Goal: Navigation & Orientation: Find specific page/section

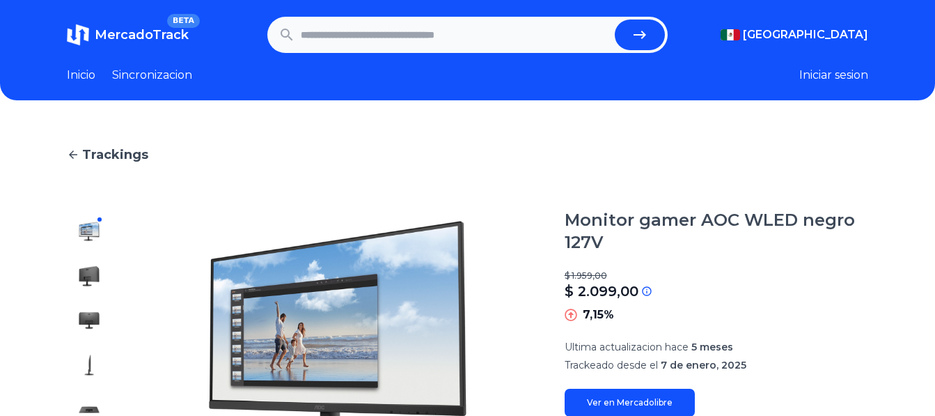
click at [84, 73] on link "Inicio" at bounding box center [81, 75] width 29 height 17
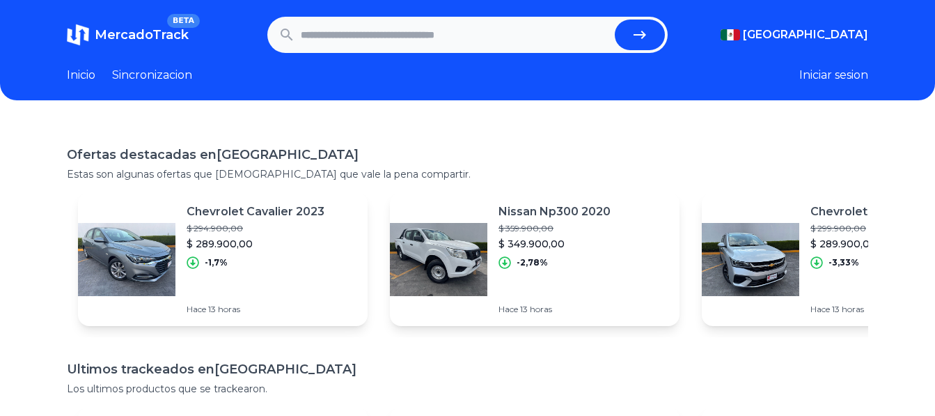
click at [126, 72] on link "Sincronizacion" at bounding box center [152, 75] width 80 height 17
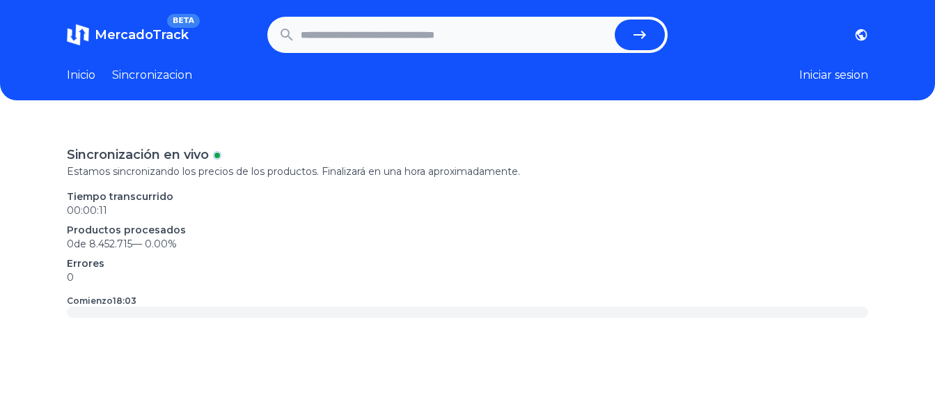
click at [179, 26] on span "BETA" at bounding box center [183, 21] width 33 height 14
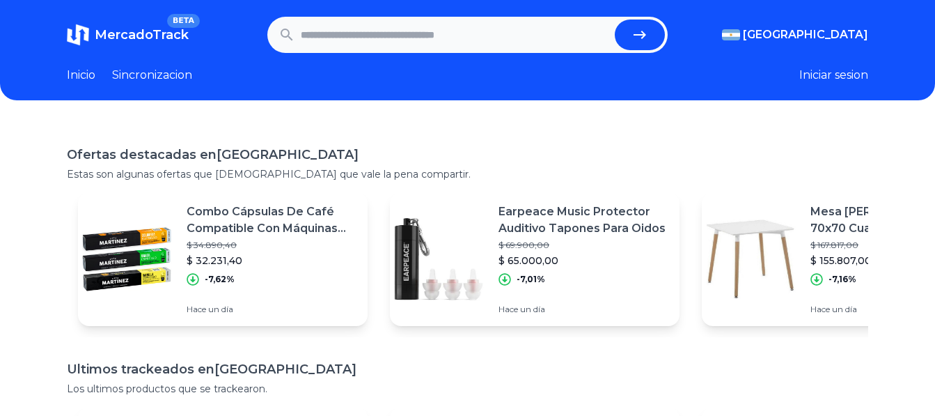
click at [81, 70] on link "Inicio" at bounding box center [81, 75] width 29 height 17
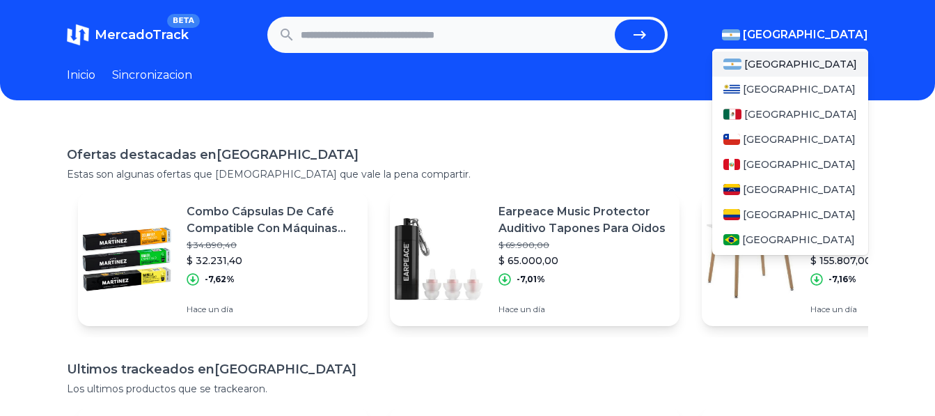
click at [542, 35] on img "button" at bounding box center [731, 34] width 18 height 11
click at [542, 109] on span "[GEOGRAPHIC_DATA]" at bounding box center [800, 114] width 113 height 14
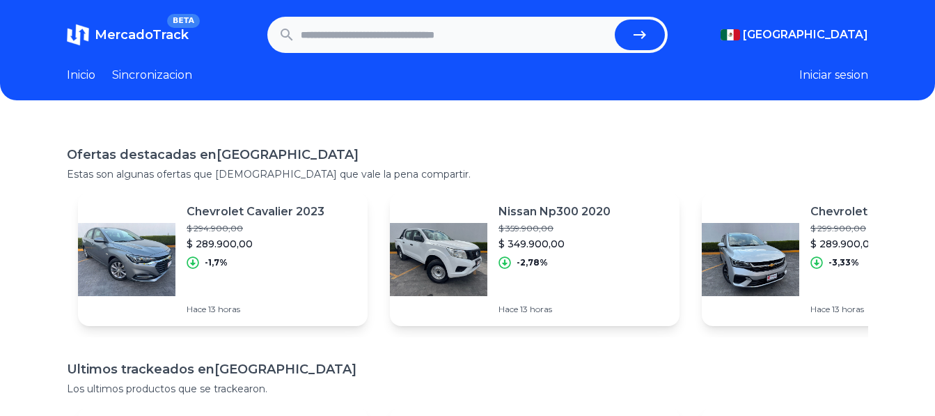
click at [542, 127] on div "Ofertas destacadas en Mexico Estas son algunas ofertas que creemos que vale la …" at bounding box center [467, 348] width 935 height 451
click at [501, 33] on input "text" at bounding box center [455, 34] width 309 height 31
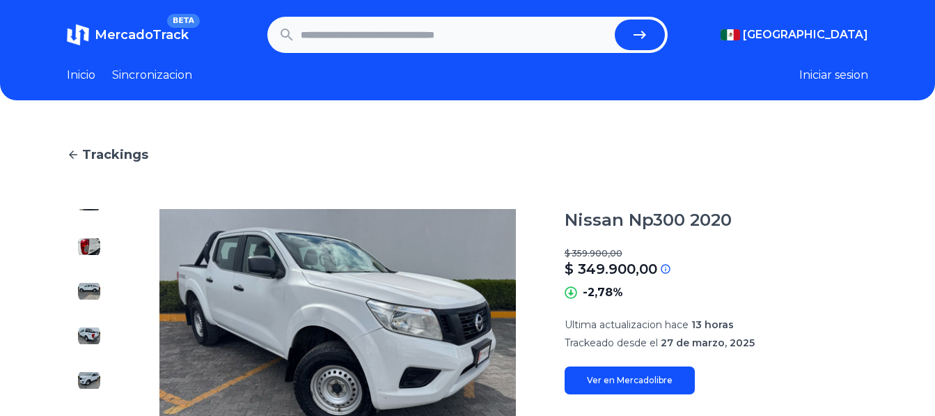
scroll to position [209, 0]
drag, startPoint x: 88, startPoint y: 258, endPoint x: 91, endPoint y: 249, distance: 10.3
click at [91, 249] on div at bounding box center [89, 342] width 45 height 267
click at [91, 248] on img at bounding box center [89, 245] width 22 height 22
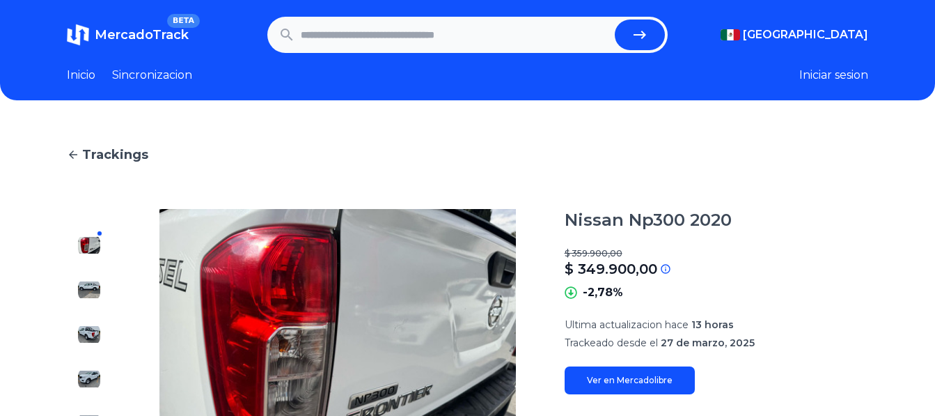
click at [90, 294] on img at bounding box center [89, 289] width 22 height 22
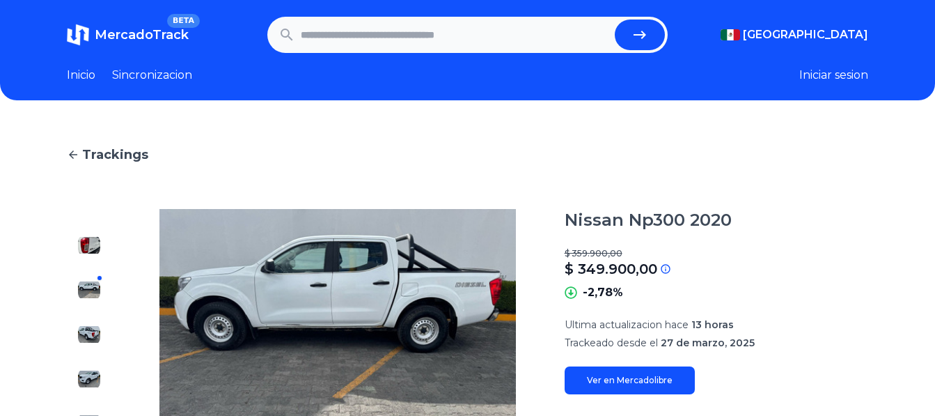
scroll to position [278, 0]
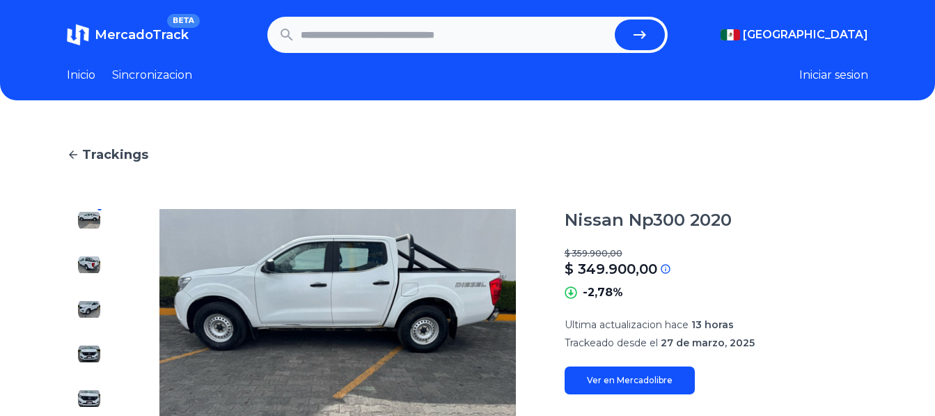
click at [93, 310] on img at bounding box center [89, 309] width 22 height 22
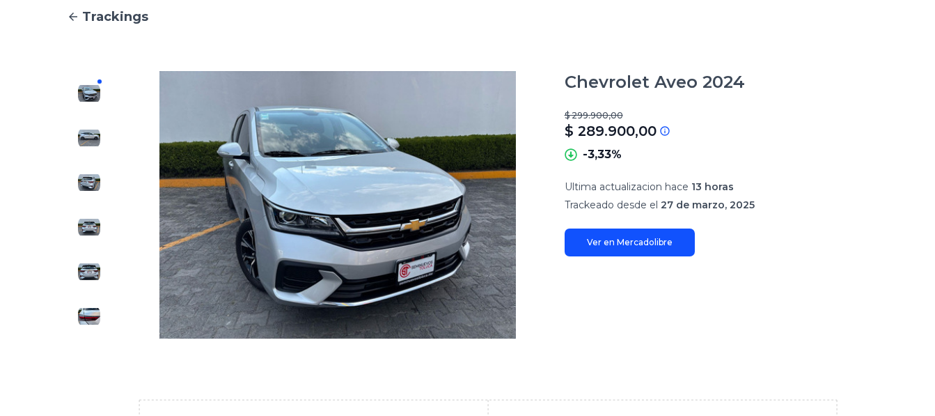
scroll to position [139, 0]
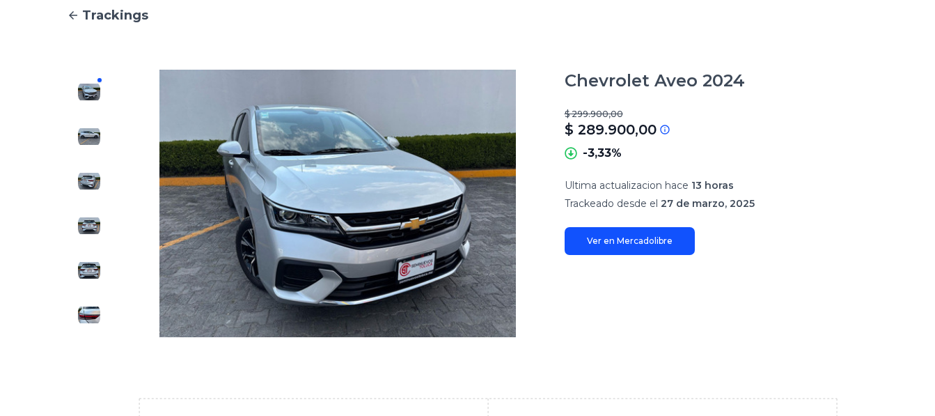
click at [81, 141] on img at bounding box center [89, 136] width 22 height 22
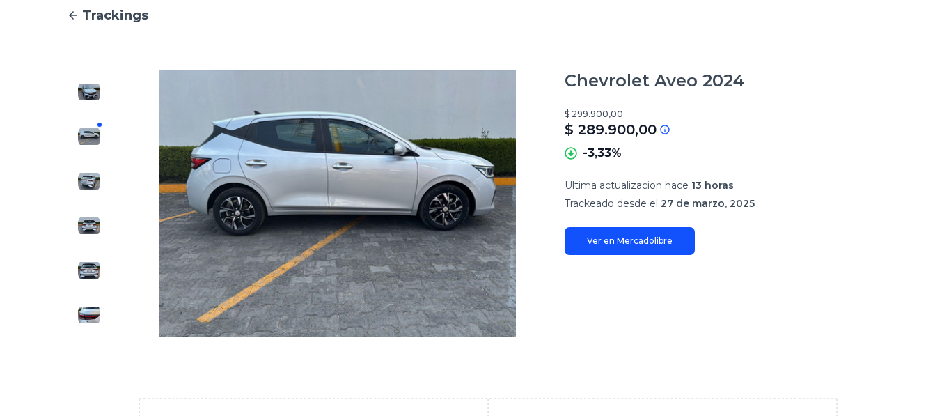
click at [93, 177] on img at bounding box center [89, 181] width 22 height 22
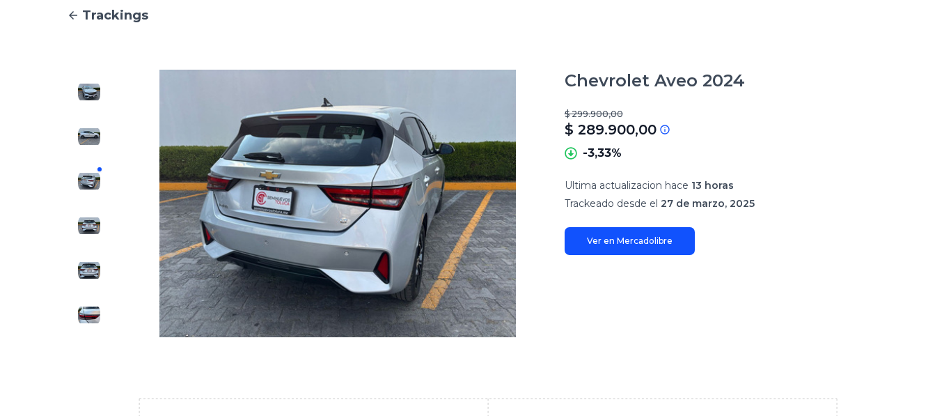
click at [97, 220] on img at bounding box center [89, 225] width 22 height 22
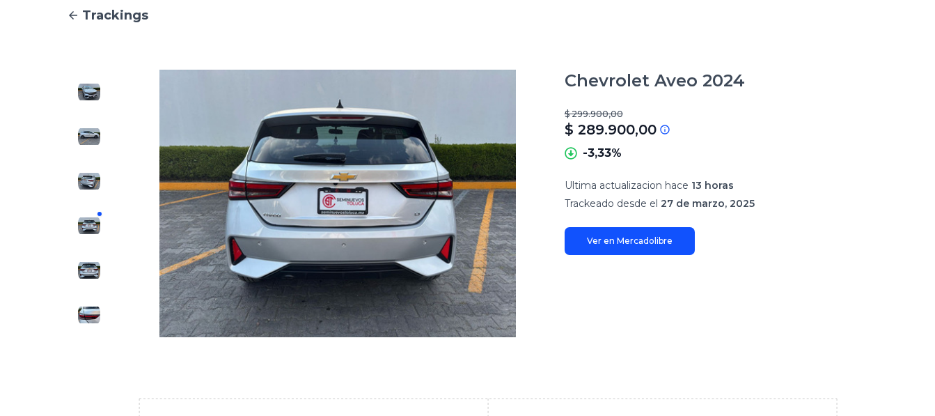
click at [105, 244] on div at bounding box center [89, 203] width 45 height 267
click at [93, 262] on img at bounding box center [89, 270] width 22 height 22
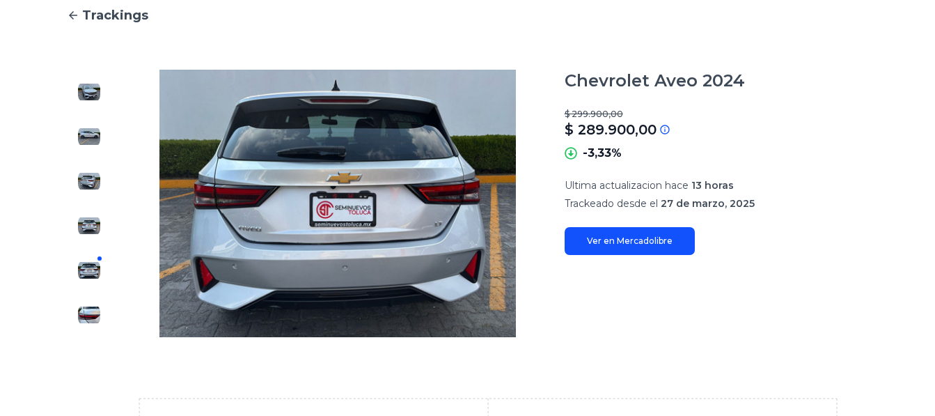
click at [100, 293] on div at bounding box center [89, 203] width 45 height 267
click at [93, 306] on img at bounding box center [89, 315] width 22 height 22
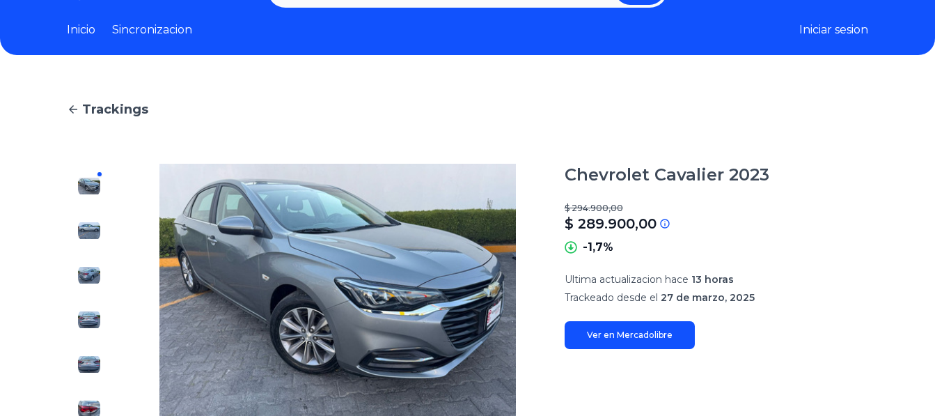
scroll to position [70, 0]
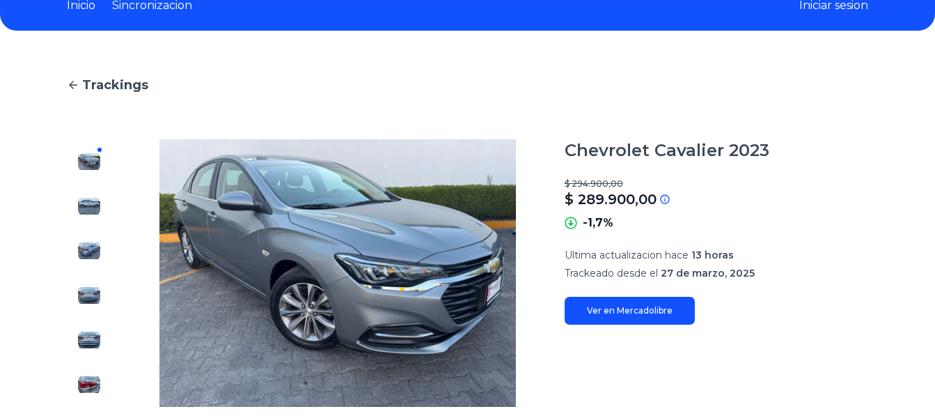
click at [93, 212] on img at bounding box center [89, 206] width 22 height 22
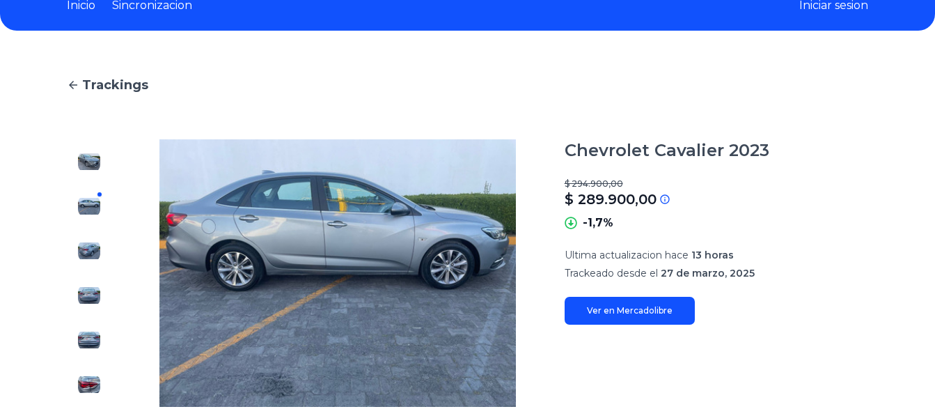
click at [97, 254] on img at bounding box center [89, 250] width 22 height 22
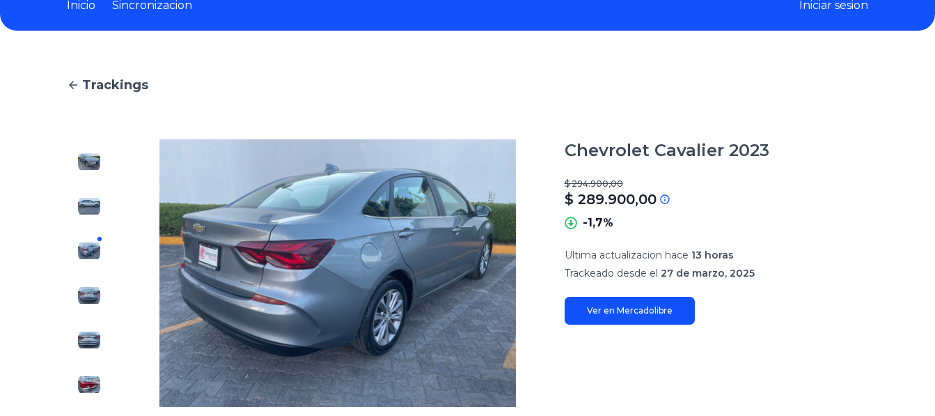
click at [90, 283] on div at bounding box center [89, 272] width 45 height 267
click at [90, 286] on img at bounding box center [89, 295] width 22 height 22
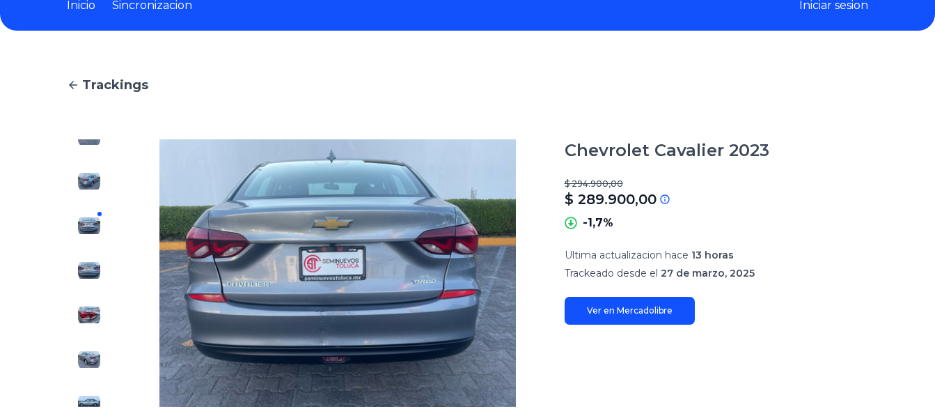
click at [90, 286] on div at bounding box center [89, 272] width 45 height 267
click at [96, 304] on button at bounding box center [89, 315] width 22 height 22
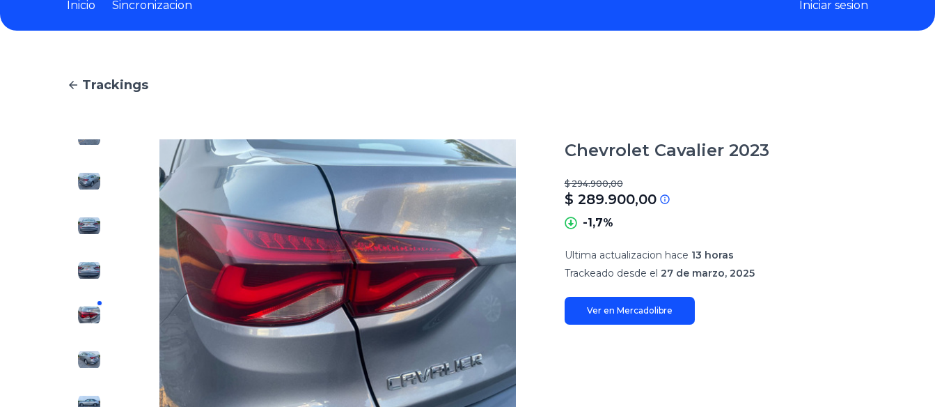
click at [86, 333] on div at bounding box center [89, 272] width 45 height 267
click at [86, 342] on div at bounding box center [89, 272] width 45 height 267
click at [84, 348] on img at bounding box center [89, 359] width 22 height 22
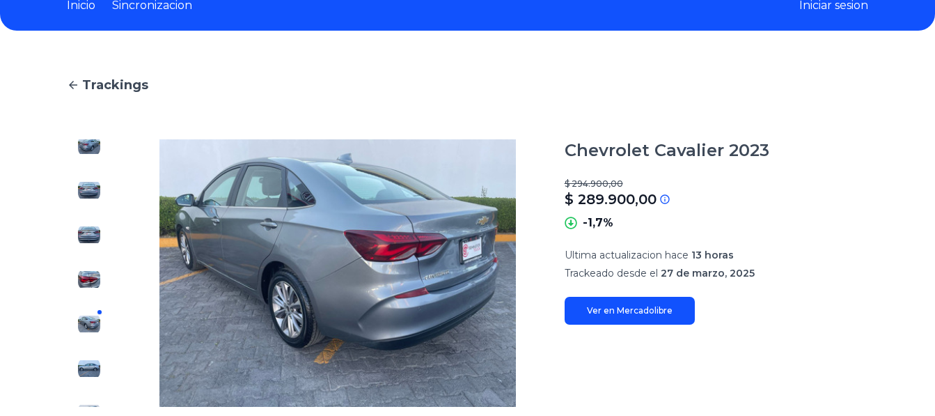
scroll to position [139, 0]
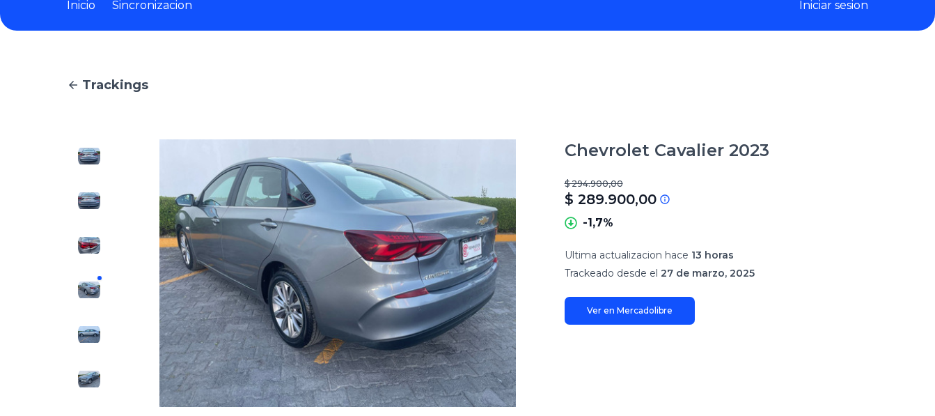
click at [85, 340] on img at bounding box center [89, 334] width 22 height 22
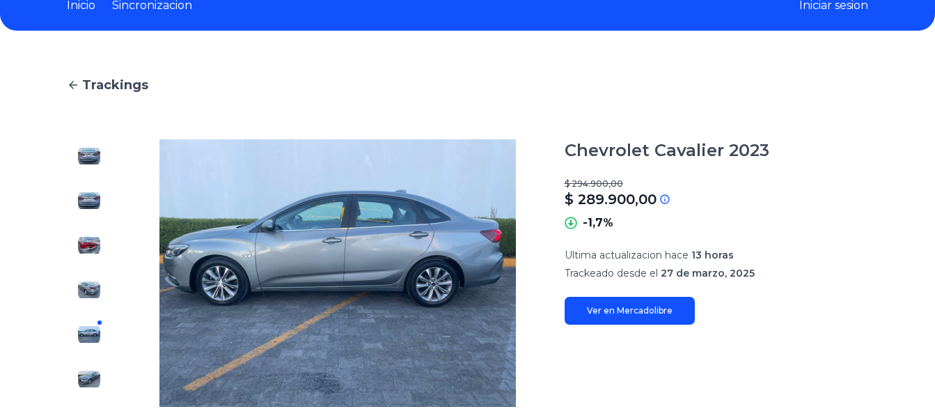
click at [97, 373] on img at bounding box center [89, 379] width 22 height 22
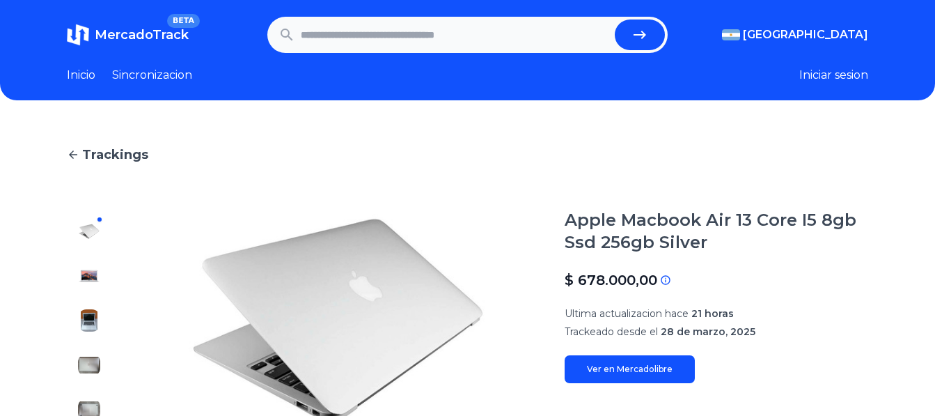
click at [96, 306] on div at bounding box center [89, 320] width 45 height 223
click at [94, 310] on img at bounding box center [89, 320] width 22 height 22
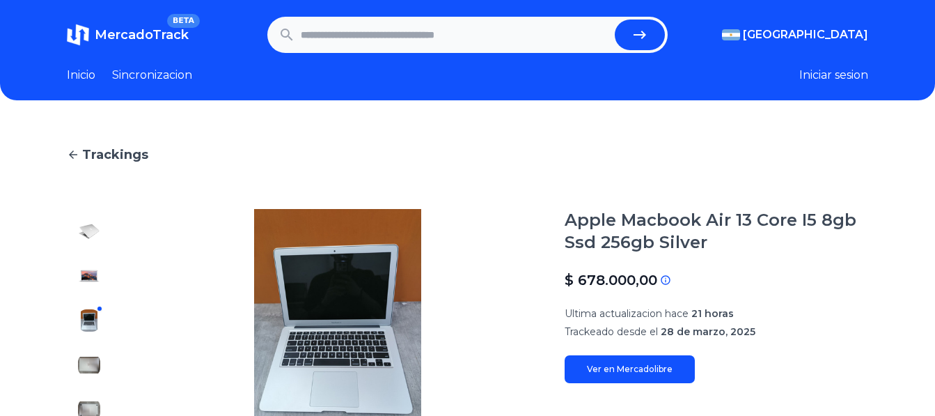
click at [103, 277] on div at bounding box center [89, 320] width 45 height 223
click at [91, 269] on img at bounding box center [89, 276] width 22 height 22
